Goal: Task Accomplishment & Management: Manage account settings

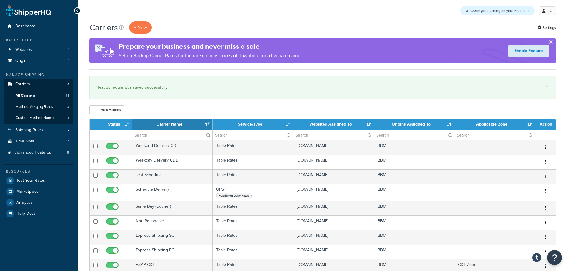
select select "15"
click at [38, 132] on span "Shipping Rules" at bounding box center [29, 130] width 28 height 5
click at [35, 131] on span "Shipping Rules" at bounding box center [29, 130] width 28 height 5
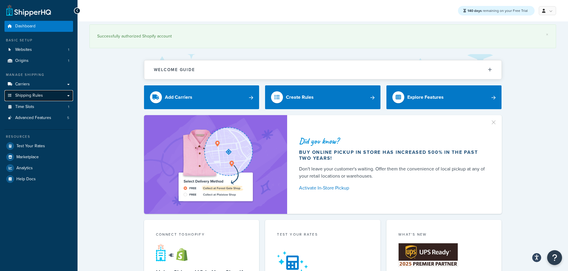
click at [41, 95] on span "Shipping Rules" at bounding box center [29, 95] width 28 height 5
click at [23, 84] on span "Carriers" at bounding box center [22, 84] width 15 height 5
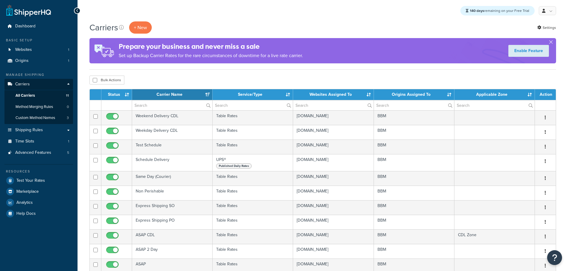
select select "15"
click at [41, 129] on span "Shipping Rules" at bounding box center [29, 130] width 28 height 5
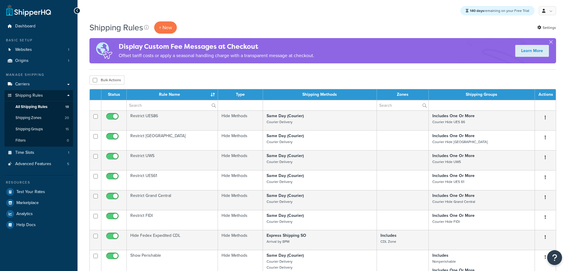
select select "25"
click at [39, 117] on span "Shipping Zones" at bounding box center [28, 118] width 26 height 5
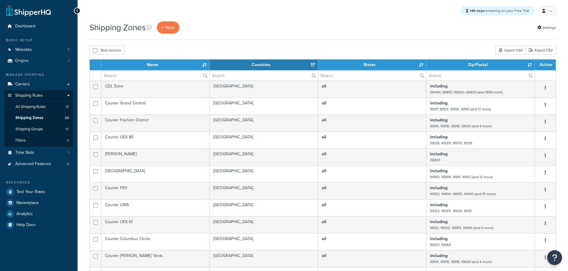
select select "15"
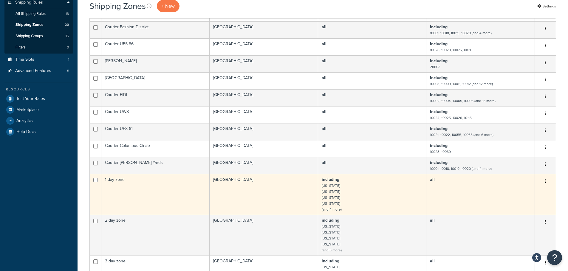
scroll to position [13, 0]
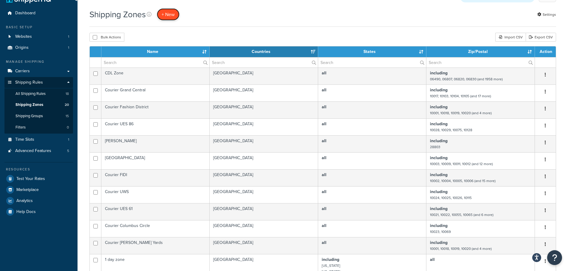
click at [174, 13] on span "+ New" at bounding box center [168, 14] width 13 height 7
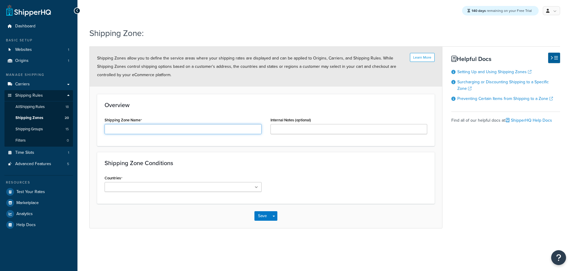
click at [149, 129] on input "Shipping Zone Name" at bounding box center [183, 129] width 157 height 10
type input "BBM GHD Zone"
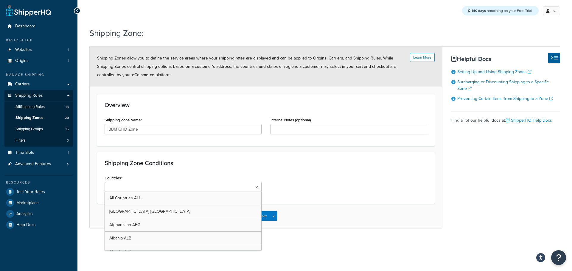
click at [180, 188] on ul at bounding box center [183, 187] width 157 height 10
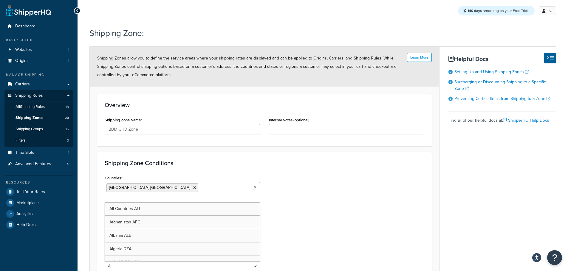
click at [365, 181] on div "Countries United States USA All Countries ALL Afghanistan AFG Albania ALB Alger…" at bounding box center [264, 225] width 328 height 102
drag, startPoint x: 194, startPoint y: 213, endPoint x: 186, endPoint y: 213, distance: 7.7
click at [187, 216] on select "All Including Excluding" at bounding box center [182, 221] width 155 height 10
select select "including"
click at [105, 216] on select "All Including Excluding" at bounding box center [182, 221] width 155 height 10
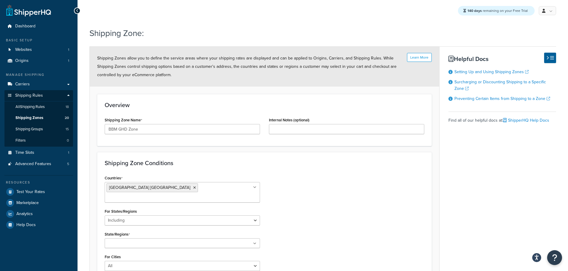
click at [435, 139] on form "Learn More Shipping Zones allow you to define the service areas where your ship…" at bounding box center [264, 189] width 349 height 284
click at [124, 241] on input "State/Regions" at bounding box center [132, 244] width 53 height 7
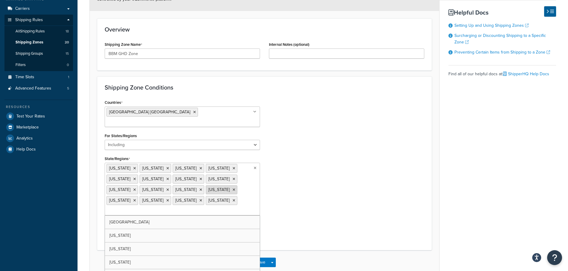
scroll to position [89, 0]
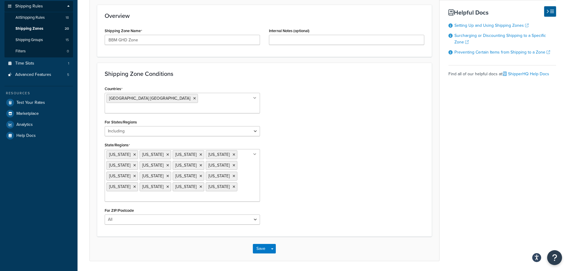
click at [300, 242] on div "Save Save Dropdown Save and Edit Save and Duplicate Save and Create New" at bounding box center [264, 249] width 349 height 24
click at [257, 244] on button "Save" at bounding box center [261, 249] width 16 height 10
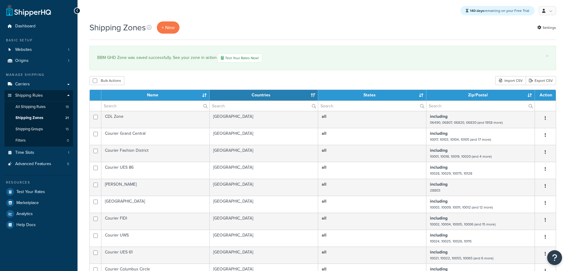
select select "15"
click at [175, 27] on span "+ New" at bounding box center [168, 27] width 13 height 7
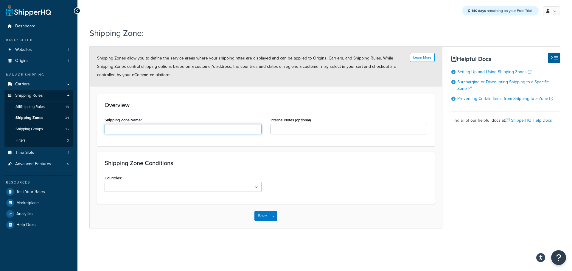
click at [197, 133] on input "Shipping Zone Name" at bounding box center [183, 129] width 157 height 10
type input "BBM 2Day Zone"
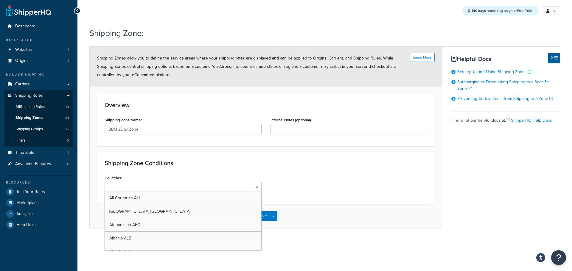
click at [192, 184] on ul at bounding box center [183, 187] width 157 height 10
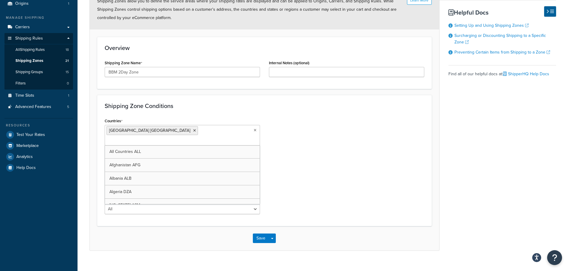
scroll to position [58, 0]
click at [305, 174] on div "Countries [GEOGRAPHIC_DATA] [GEOGRAPHIC_DATA] All Countries ALL [GEOGRAPHIC_DAT…" at bounding box center [264, 168] width 328 height 102
click at [161, 158] on select "All Including Excluding" at bounding box center [182, 163] width 155 height 10
select select "including"
click at [105, 158] on select "All Including Excluding" at bounding box center [182, 163] width 155 height 10
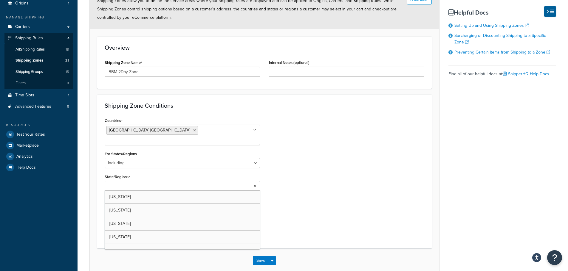
click at [125, 183] on input "State/Regions" at bounding box center [132, 186] width 53 height 7
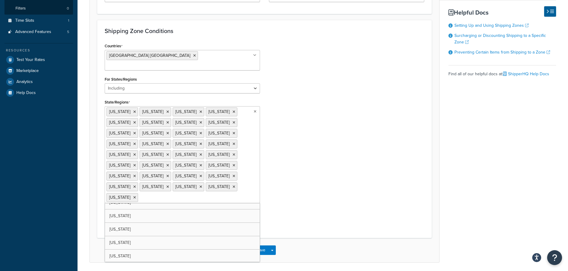
scroll to position [101, 0]
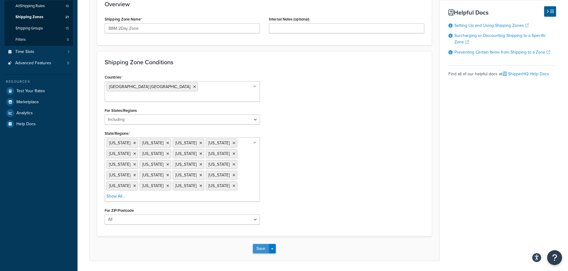
click at [260, 244] on button "Save" at bounding box center [261, 249] width 16 height 10
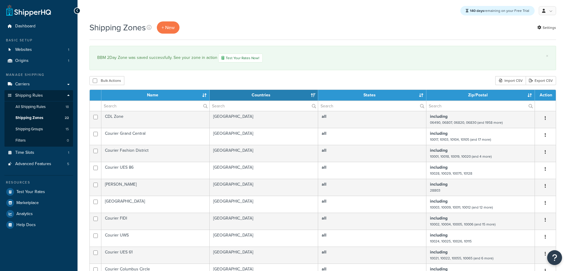
select select "15"
click at [21, 83] on span "Carriers" at bounding box center [22, 84] width 15 height 5
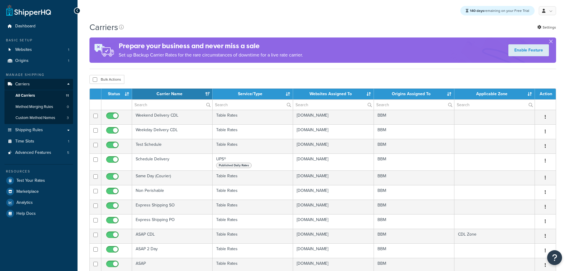
select select "15"
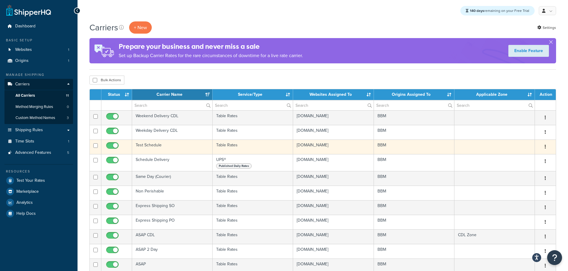
click at [154, 147] on td "Test Schedule" at bounding box center [172, 147] width 80 height 15
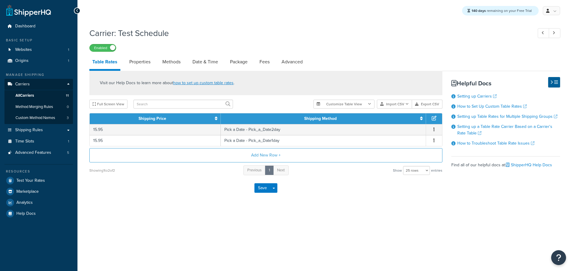
select select "25"
click at [171, 64] on link "Methods" at bounding box center [171, 62] width 24 height 14
select select "25"
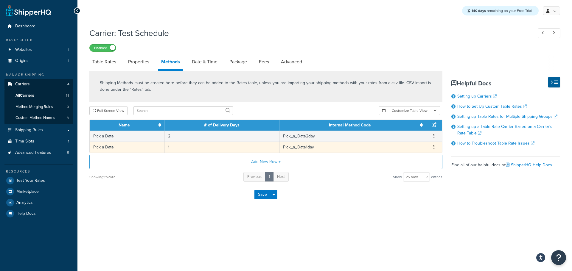
click at [297, 148] on td "Pick_a_Date1day" at bounding box center [353, 147] width 147 height 11
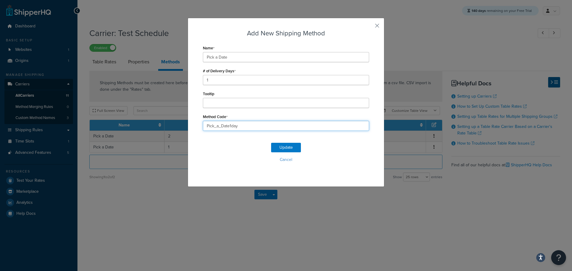
drag, startPoint x: 245, startPoint y: 128, endPoint x: 130, endPoint y: 126, distance: 115.0
click at [130, 127] on div "Add New Shipping Method Name Pick a Date # of Delivery Days 1 Tooltip Method Co…" at bounding box center [286, 135] width 572 height 271
type input "STANDARD_OVERNIGHT"
click at [285, 145] on button "Update" at bounding box center [286, 148] width 30 height 10
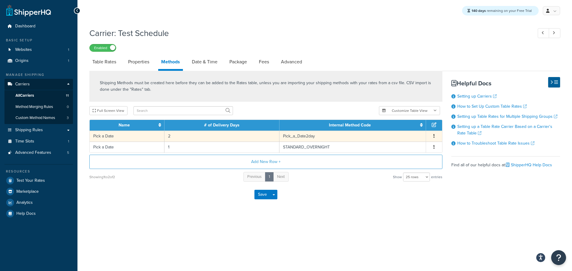
click at [292, 134] on td "Pick_a_Date2day" at bounding box center [353, 136] width 147 height 11
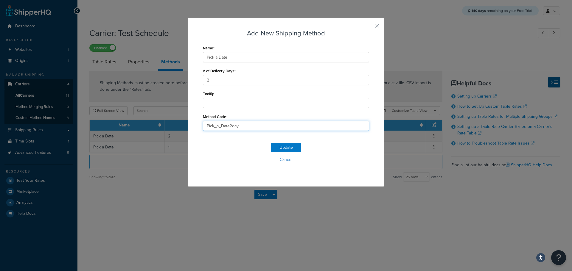
drag, startPoint x: 260, startPoint y: 127, endPoint x: 190, endPoint y: 124, distance: 70.4
click at [190, 124] on div "Add New Shipping Method Name Pick a Date # of Delivery Days 2 Tooltip Method Co…" at bounding box center [286, 102] width 197 height 169
type input "GROUND_HOME_DELIVERY"
click at [280, 145] on button "Update" at bounding box center [286, 148] width 30 height 10
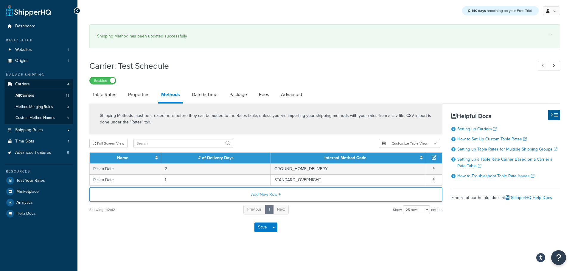
click at [268, 196] on button "Add New Row +" at bounding box center [265, 195] width 353 height 14
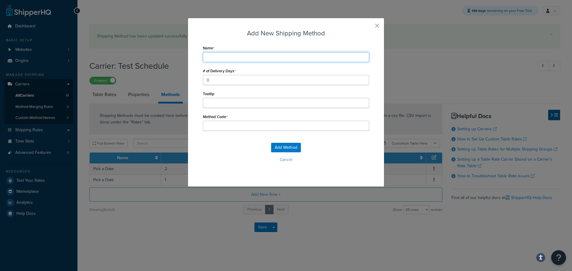
click at [222, 59] on input "Name" at bounding box center [286, 57] width 166 height 10
type input "P"
type input "Pi"
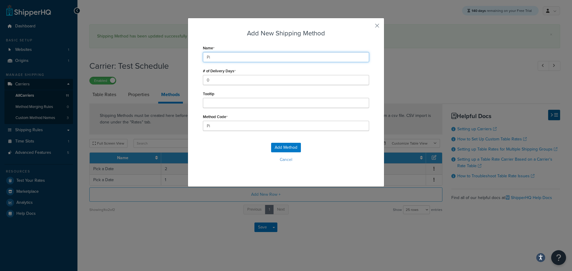
type input "Pic"
type input "Pick"
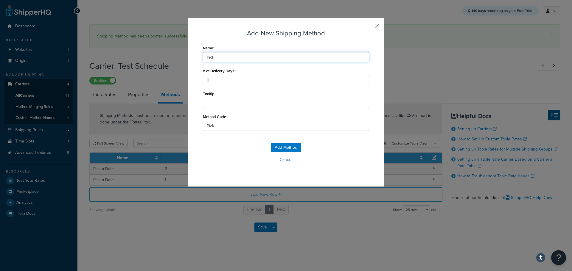
type input "Pick_"
type input "Pick a Date"
type input "Pick_a_Date"
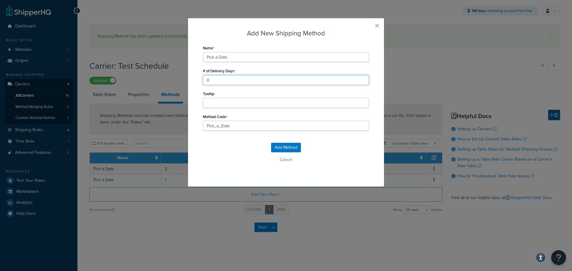
drag, startPoint x: 224, startPoint y: 80, endPoint x: 181, endPoint y: 77, distance: 43.6
click at [181, 77] on div "Add New Shipping Method Name Pick a Date # of Delivery Days 0 Tooltip Method Co…" at bounding box center [286, 135] width 572 height 271
type input "2"
drag, startPoint x: 218, startPoint y: 124, endPoint x: 184, endPoint y: 123, distance: 33.7
click at [188, 124] on div "Add New Shipping Method Name Pick a Date # of Delivery Days 2 Tooltip Method Co…" at bounding box center [286, 102] width 197 height 169
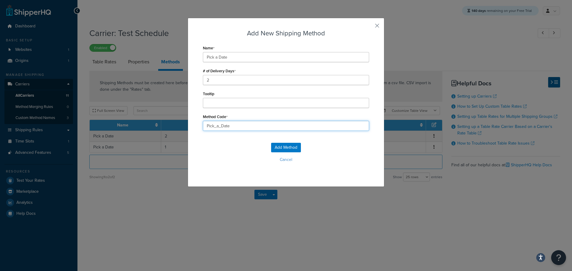
click at [237, 128] on input "Pick_a_Date" at bounding box center [286, 126] width 166 height 10
drag, startPoint x: 199, startPoint y: 124, endPoint x: 160, endPoint y: 120, distance: 39.3
click at [160, 120] on div "Add New Shipping Method Name Pick a Date # of Delivery Days 2 Tooltip Method Co…" at bounding box center [286, 135] width 572 height 271
paste input "FEDEX_2_DAY"
type input "FEDEX_2_DAY"
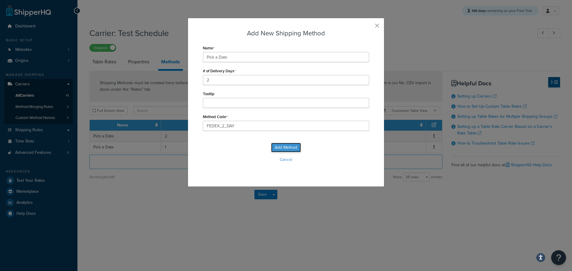
click at [281, 148] on button "Add Method" at bounding box center [286, 148] width 30 height 10
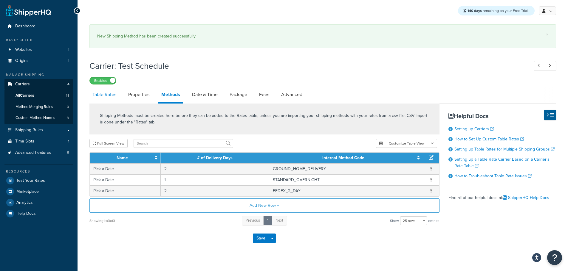
click at [100, 96] on link "Table Rates" at bounding box center [104, 95] width 30 height 14
select select "25"
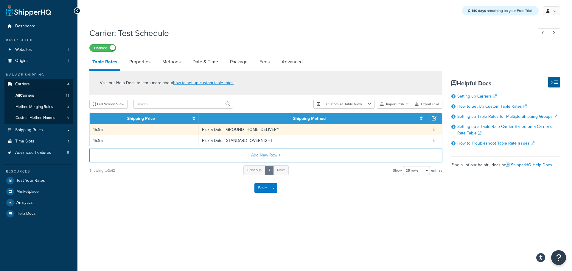
click at [433, 131] on button "button" at bounding box center [434, 130] width 5 height 7
click at [409, 131] on div "Duplicate" at bounding box center [404, 131] width 42 height 12
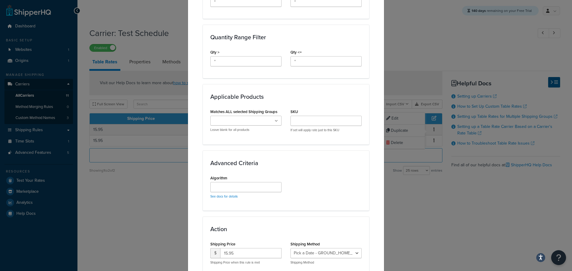
scroll to position [314, 0]
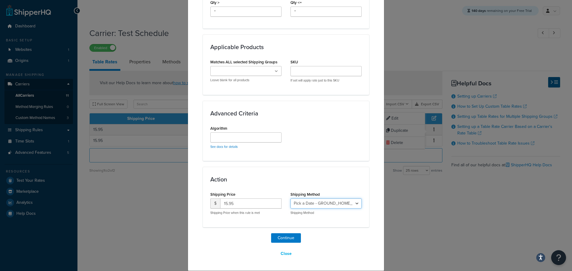
click at [330, 202] on select "Pick a Date - GROUND_HOME_DELIVERY Pick a Date - STANDARD_OVERNIGHT Pick a Date…" at bounding box center [326, 204] width 71 height 10
select select "181501"
click at [291, 199] on select "Pick a Date - GROUND_HOME_DELIVERY Pick a Date - STANDARD_OVERNIGHT Pick a Date…" at bounding box center [326, 204] width 71 height 10
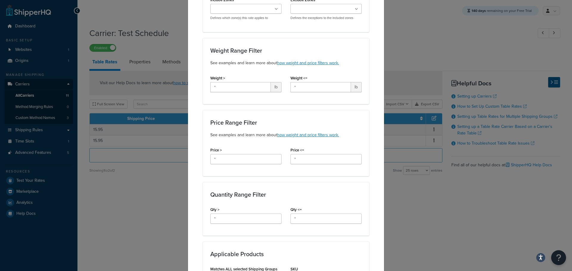
scroll to position [0, 0]
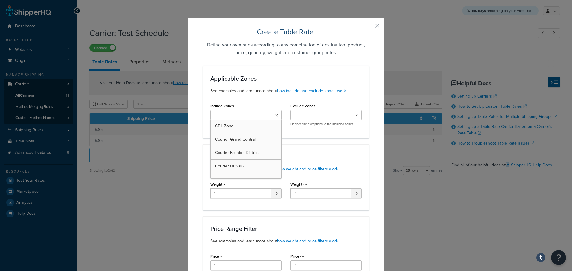
click at [275, 116] on icon at bounding box center [276, 116] width 3 height 4
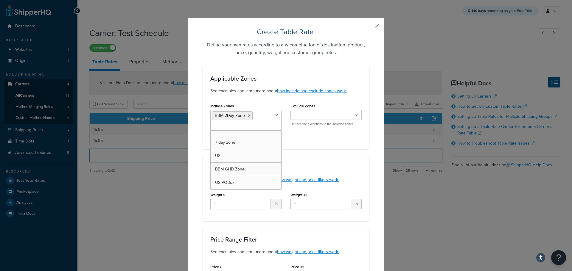
scroll to position [222, 0]
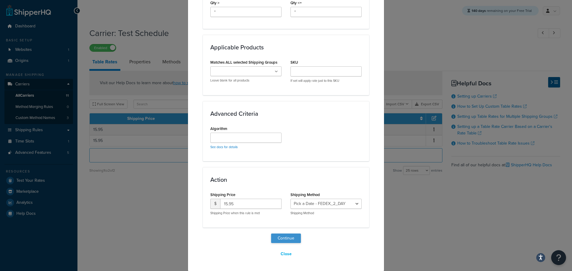
scroll to position [325, 0]
click at [281, 236] on button "Continue" at bounding box center [286, 239] width 30 height 10
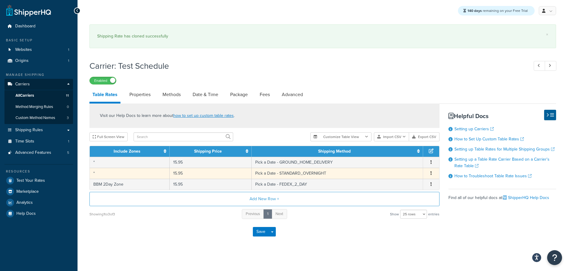
click at [321, 174] on td "Pick a Date - STANDARD_OVERNIGHT" at bounding box center [337, 173] width 171 height 11
select select "181496"
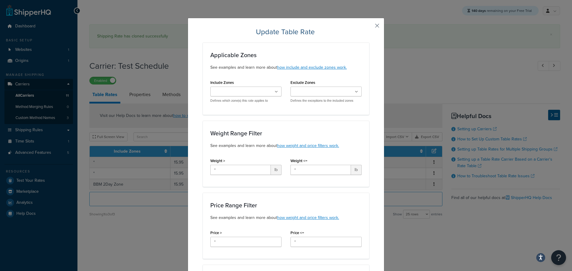
click at [369, 27] on button "button" at bounding box center [368, 27] width 1 height 1
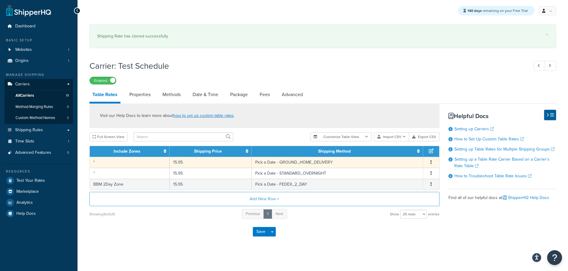
click at [274, 162] on td "Pick a Date - GROUND_HOME_DELIVERY" at bounding box center [337, 162] width 171 height 11
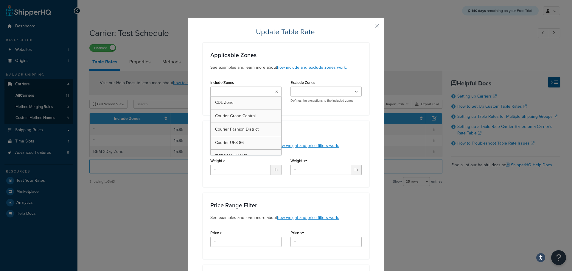
click at [275, 93] on icon at bounding box center [276, 92] width 3 height 4
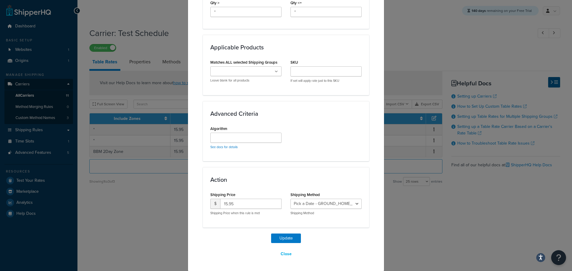
scroll to position [301, 0]
click at [284, 236] on button "Update" at bounding box center [286, 239] width 30 height 10
